Goal: Contribute content: Add original content to the website for others to see

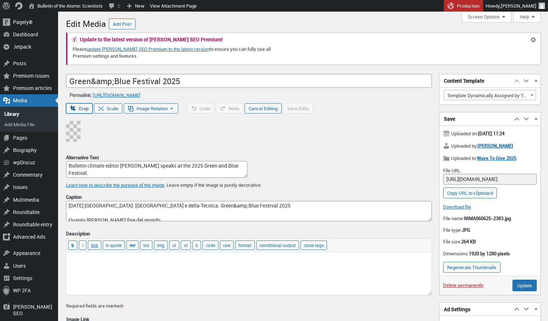
click at [83, 107] on button "Crop" at bounding box center [79, 108] width 26 height 10
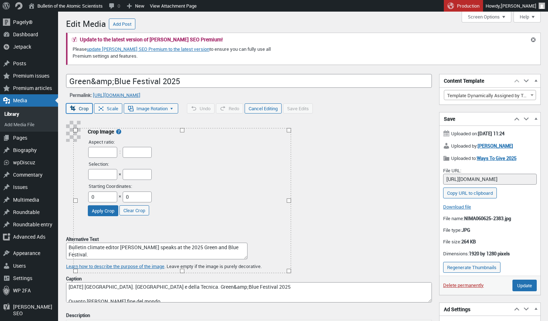
type input "1894"
type input "1270"
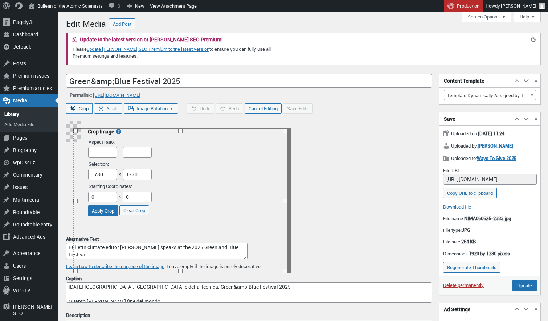
type input "1766"
type input "1267"
type input "1754"
type input "1264"
type input "1740"
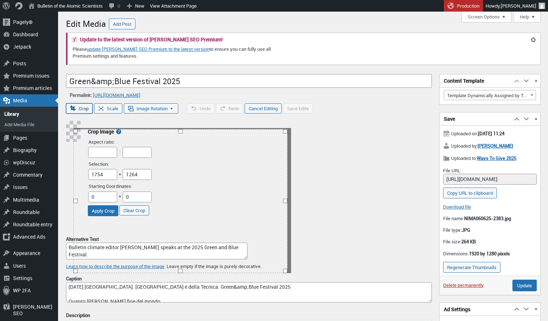
type input "1258"
type input "1728"
type input "1254"
type input "1715"
type input "1245"
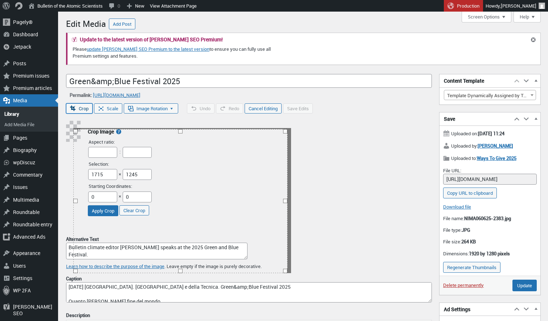
type input "1702"
type input "1235"
type input "1690"
type input "1226"
type input "1680"
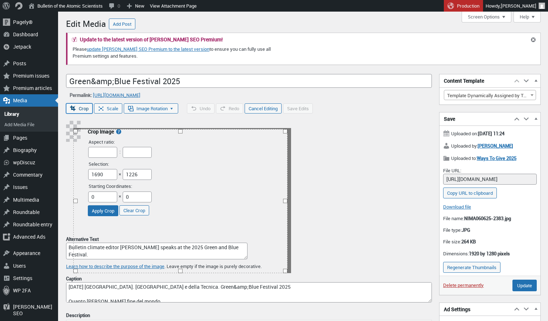
type input "1216"
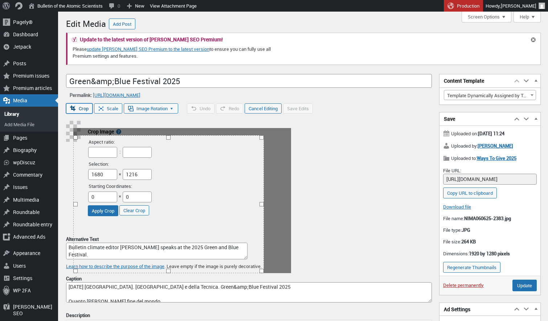
type input "1670"
type input "1210"
type input "1664"
type input "1203"
type input "1658"
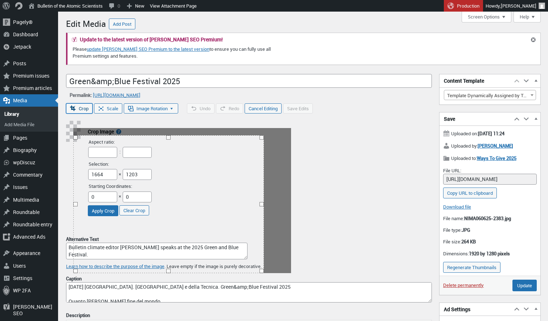
type input "1197"
type input "1650"
type input "1187"
type input "1642"
type input "1174"
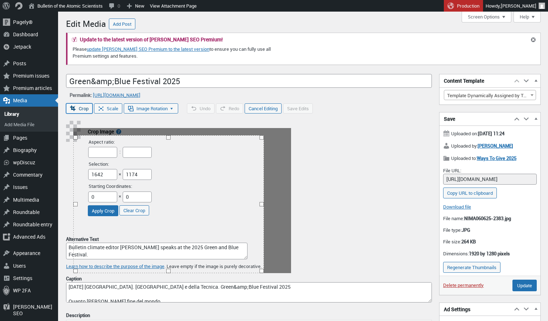
type input "1635"
type input "1162"
type input "1630"
type input "1152"
type input "1626"
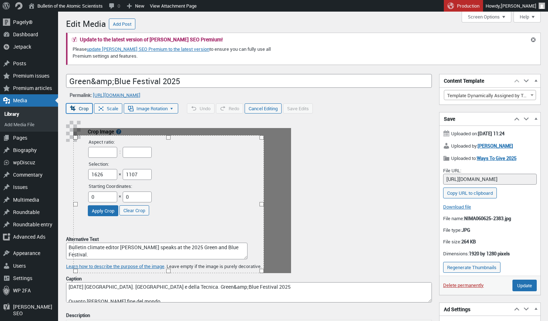
type input "1104"
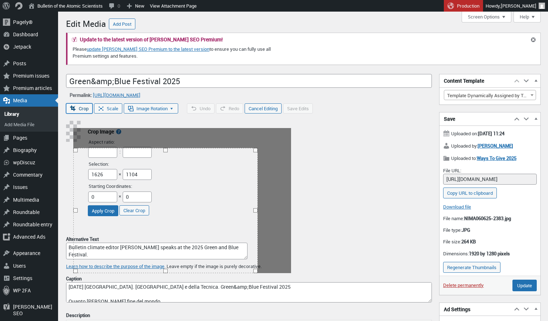
type input "1630"
type input "1075"
type input "1626"
type input "1072"
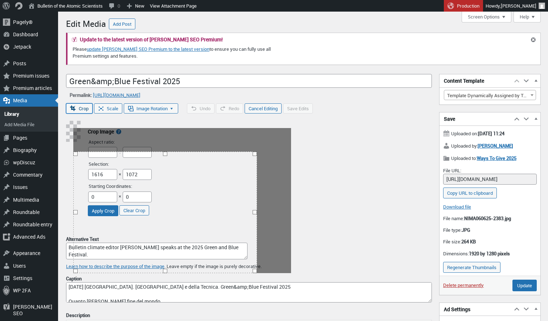
type input "1613"
type input "1070"
type input "1584"
type input "1066"
type input "1578"
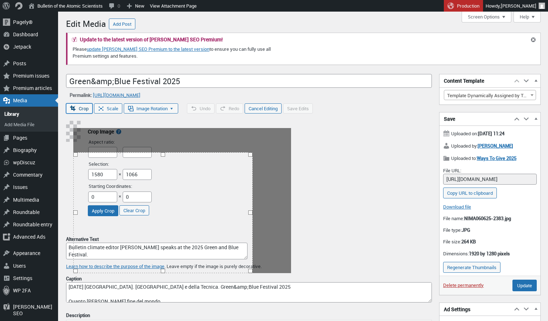
type input "1062"
type input "1570"
type input "1060"
type input "1568"
type input "1056"
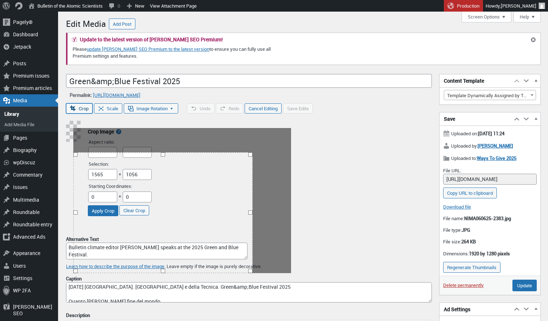
type input "1562"
type input "1053"
type input "1555"
type input "1050"
type input "1552"
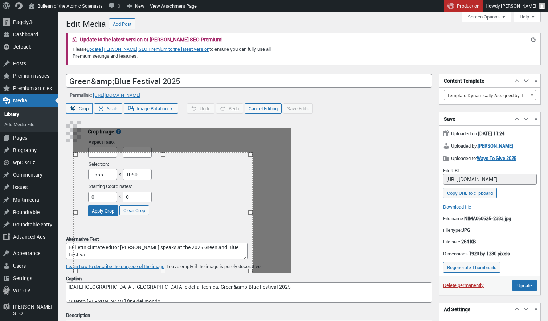
type input "1046"
type input "1546"
type input "1043"
type input "1540"
type input "1040"
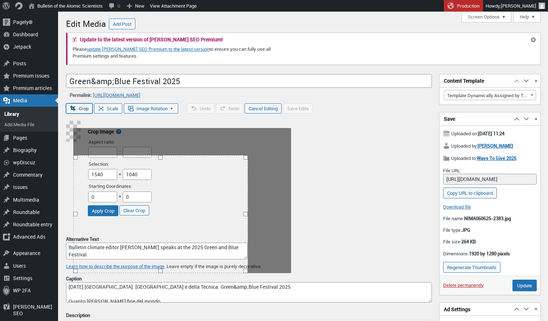
type input "1536"
type input "1037"
type input "1533"
type input "1034"
type input "1530"
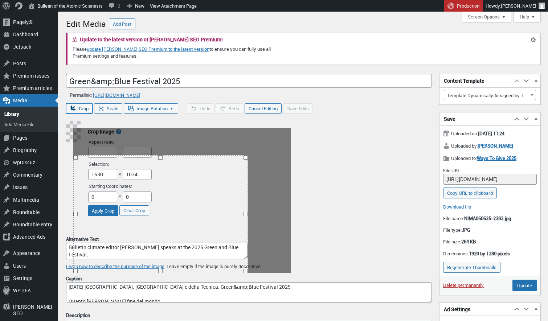
type input "1030"
type input "1526"
type input "1027"
type input "1523"
type input "1024"
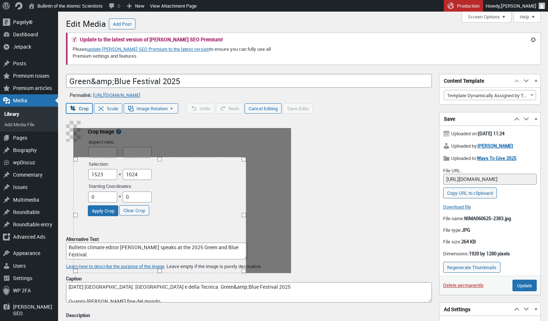
type input "1520"
type input "1020"
type input "1517"
type input "1018"
type input "1510"
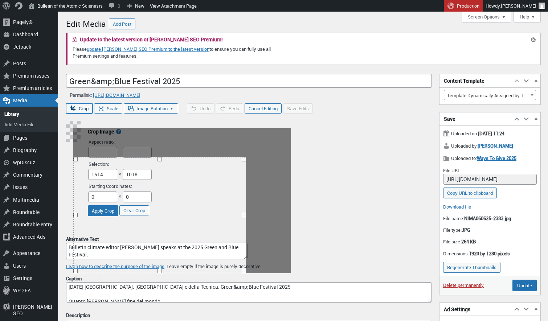
type input "1014"
type input "1507"
type input "1010"
type input "1504"
type input "1008"
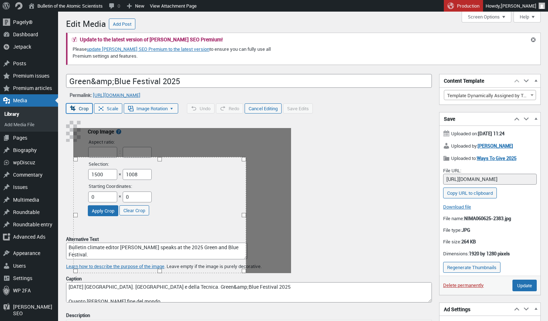
type input "1498"
type input "1005"
type input "1490"
type input "1002"
type input "1485"
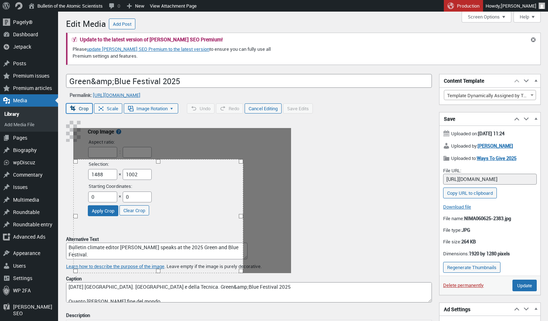
type input "998"
type input "1482"
type input "995"
type input "1470"
type input "992"
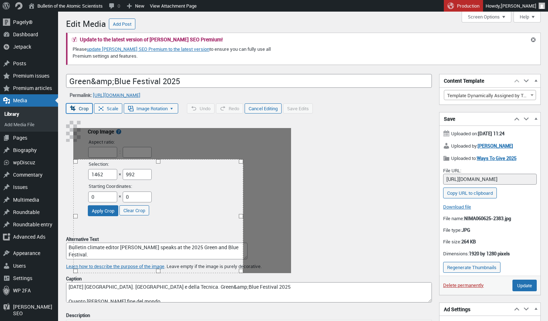
type input "1460"
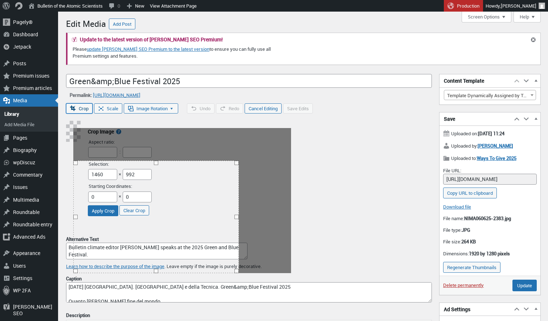
type input "995"
type input "1456"
type input "998"
type input "1462"
type input "1002"
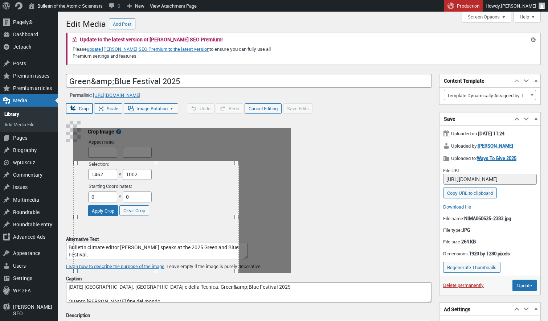
type input "1470"
type input "1005"
type input "1475"
type input "1010"
type input "1482"
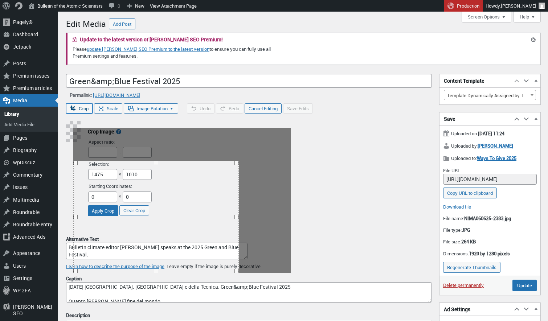
type input "1018"
type input "1488"
type input "1020"
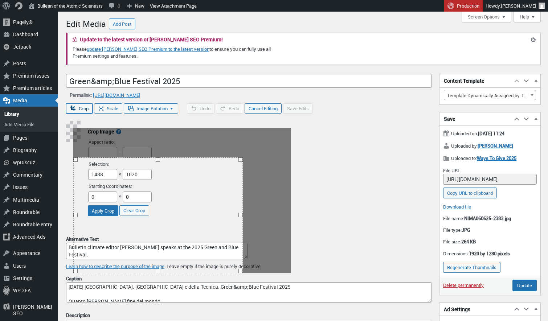
type input "1485"
type input "1018"
type input "1478"
type input "1014"
type input "1472"
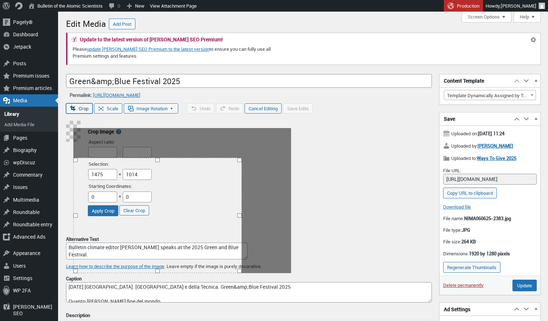
type input "1010"
type input "1456"
type input "1008"
type input "1453"
type input "1005"
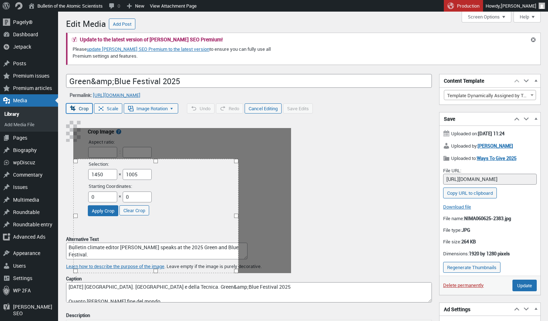
type input "1446"
type input "998"
type input "1443"
type input "995"
type input "1430"
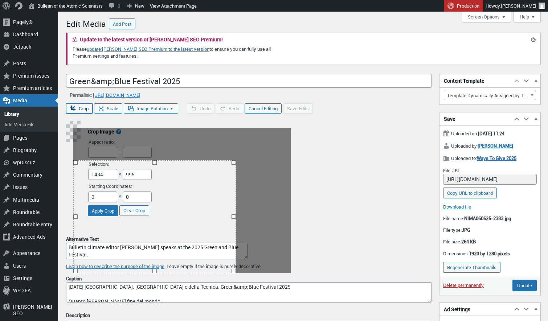
type input "992"
type input "1420"
type input "990"
type input "1392"
type input "986"
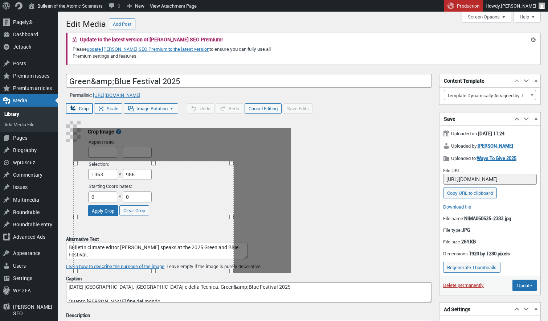
type input "1357"
type input "982"
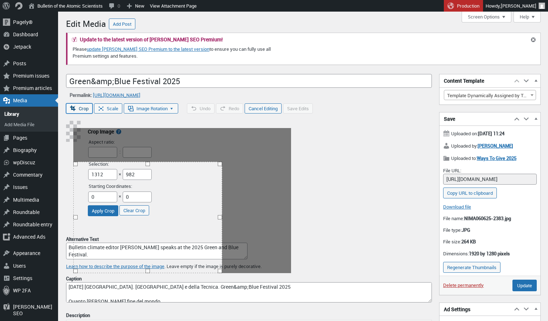
type input "1315"
type input "986"
type input "1318"
type input "990"
type input "1325"
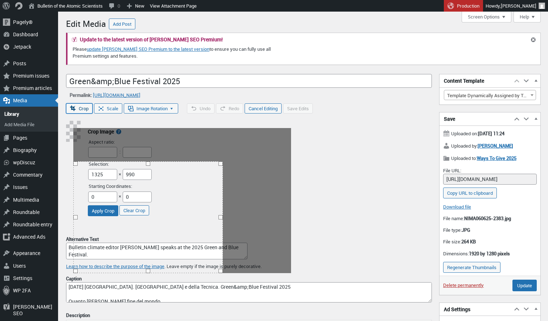
type input "992"
type input "1338"
type input "995"
type input "1347"
type input "998"
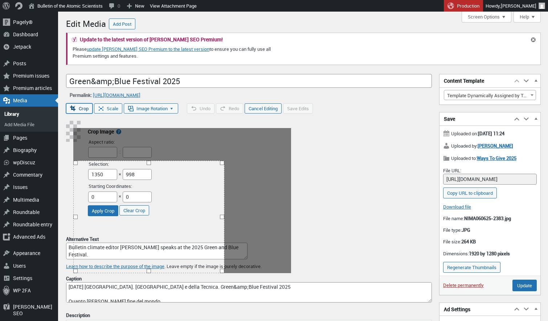
type input "1354"
type input "1002"
type input "1354"
type input "1002"
type input "1350"
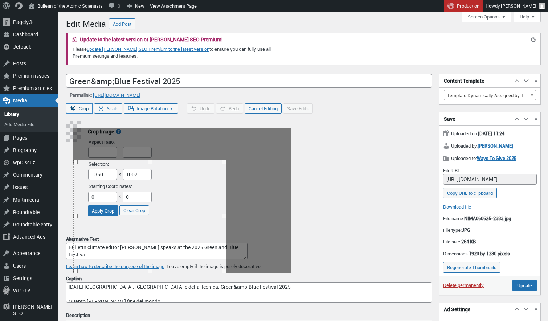
drag, startPoint x: 288, startPoint y: 129, endPoint x: 226, endPoint y: 159, distance: 68.8
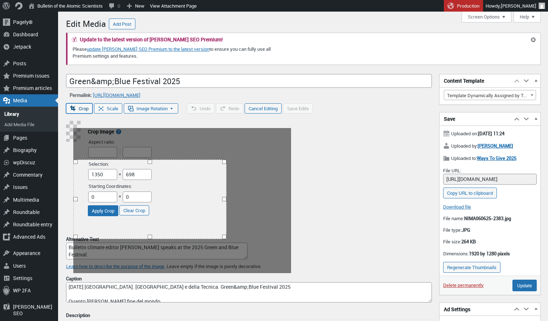
type input "694"
drag, startPoint x: 148, startPoint y: 270, endPoint x: 148, endPoint y: 238, distance: 32.3
type input "1260"
drag, startPoint x: 225, startPoint y: 198, endPoint x: 216, endPoint y: 198, distance: 8.3
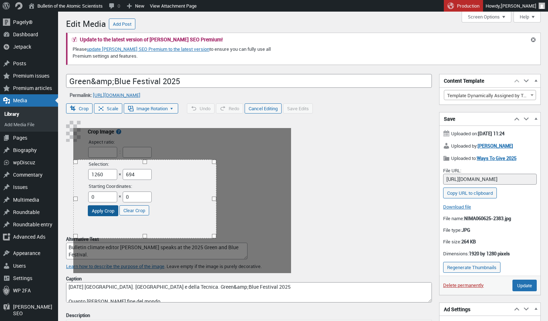
click at [118, 210] on button "Apply Crop" at bounding box center [103, 210] width 30 height 11
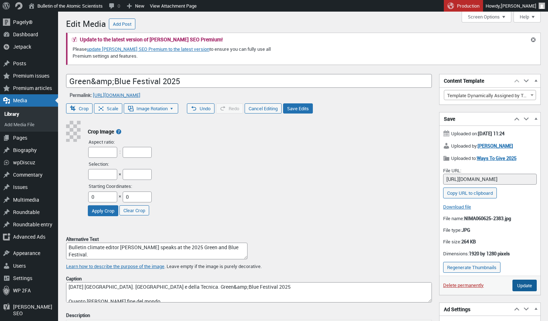
click at [520, 284] on input "Update" at bounding box center [524, 286] width 24 height 12
